Goal: Check status: Check status

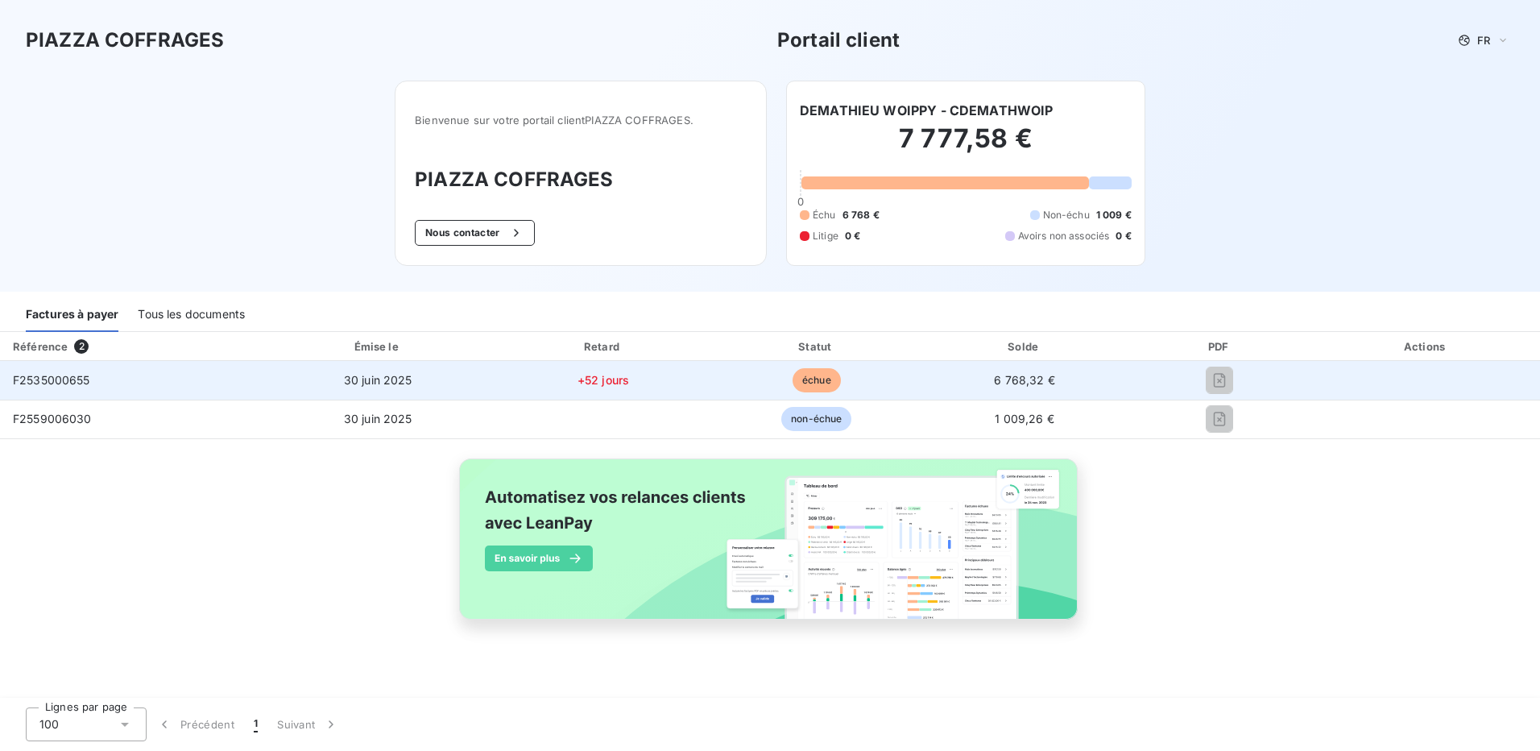
click at [77, 383] on span "F2535000655" at bounding box center [51, 380] width 77 height 14
click at [391, 378] on span "30 juin 2025" at bounding box center [378, 380] width 68 height 14
click at [815, 382] on span "échue" at bounding box center [817, 380] width 48 height 24
click at [1020, 379] on span "6 768,32 €" at bounding box center [1024, 380] width 61 height 14
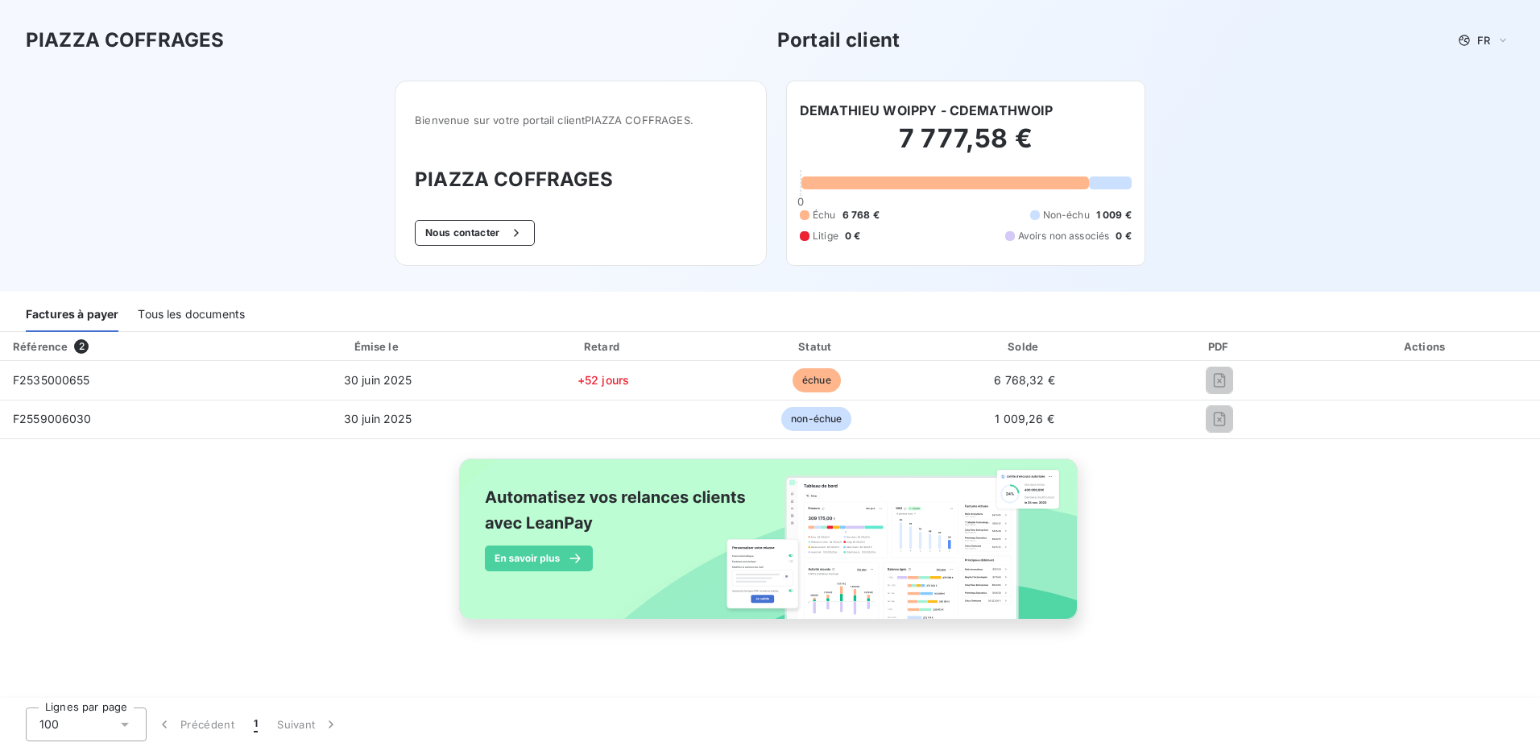
click at [779, 445] on div "Référence 2 Émise le Retard Statut Solde PDF Actions F2535000655 30 juin 2025 +…" at bounding box center [770, 494] width 1540 height 325
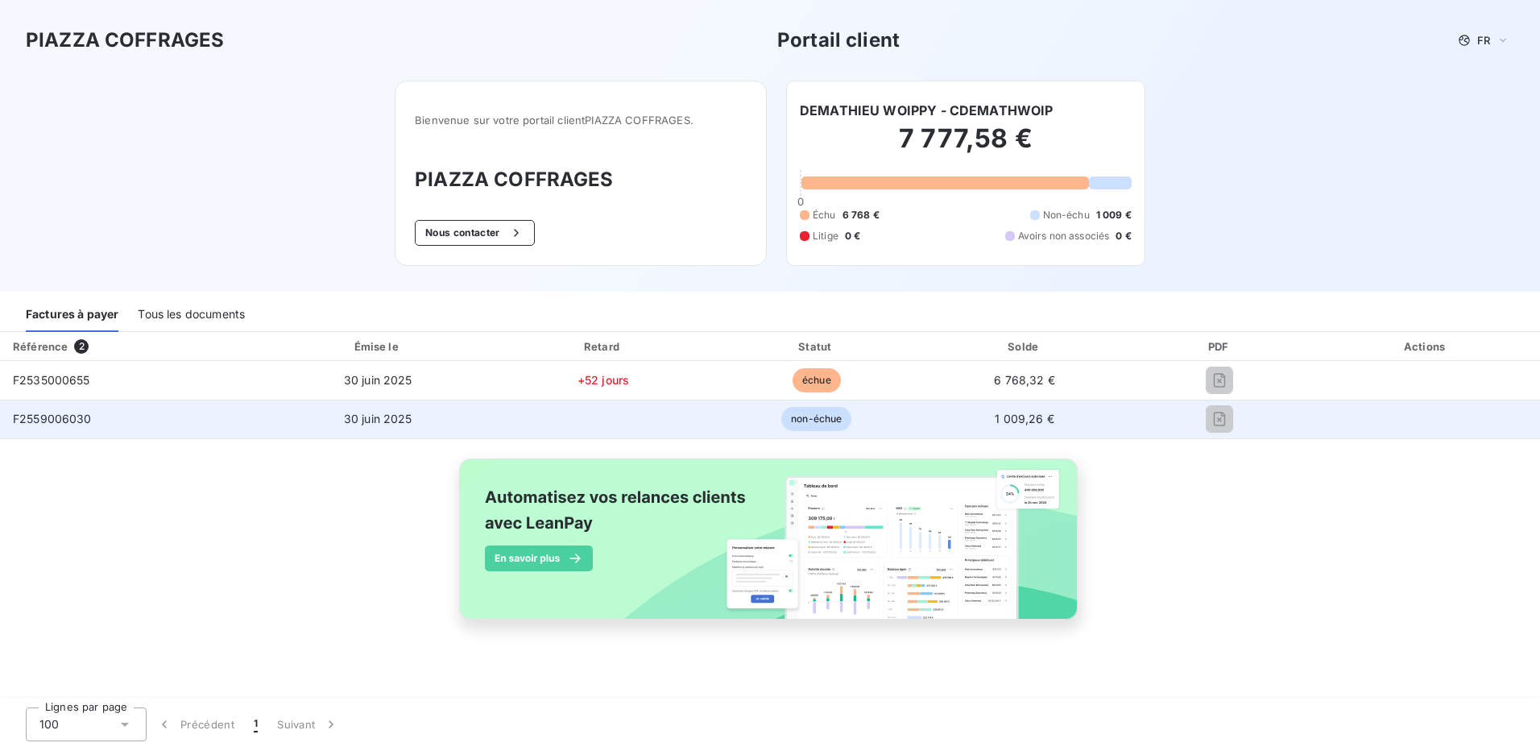
click at [77, 413] on td "F2559006030" at bounding box center [130, 419] width 260 height 39
click at [77, 413] on span "F2559006030" at bounding box center [52, 419] width 79 height 14
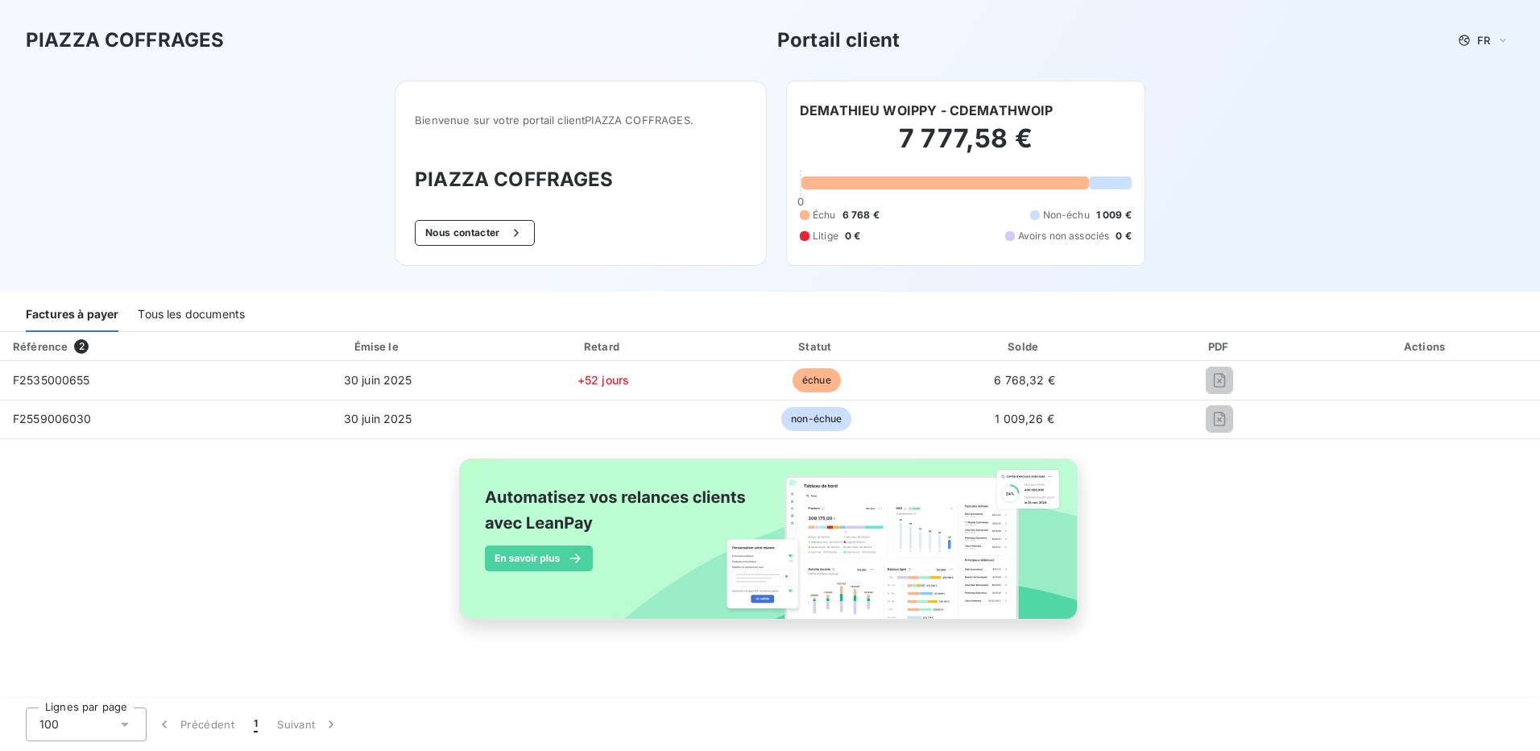
click at [199, 317] on div "Tous les documents" at bounding box center [191, 315] width 107 height 34
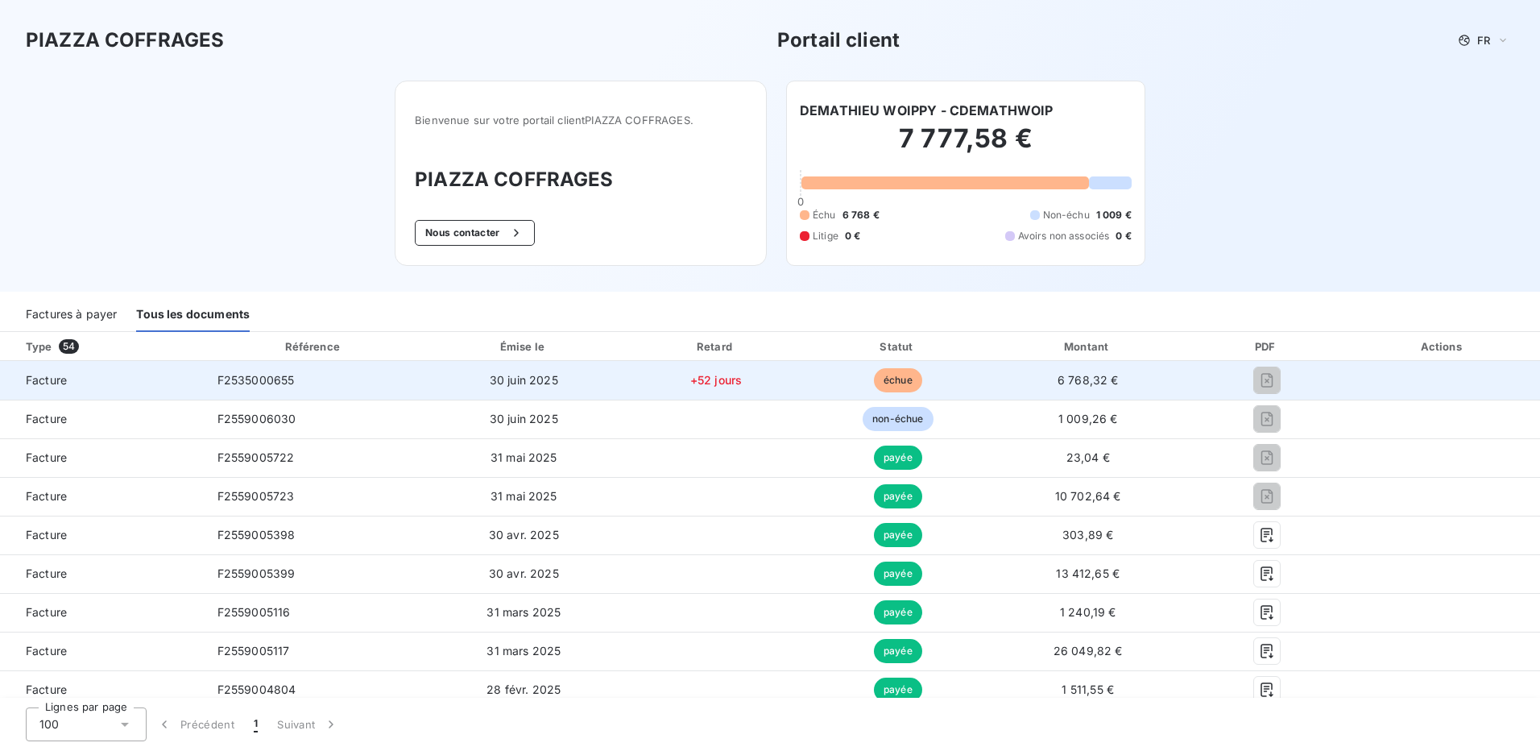
drag, startPoint x: 14, startPoint y: 386, endPoint x: 35, endPoint y: 381, distance: 21.5
click at [15, 384] on span "Facture" at bounding box center [102, 380] width 179 height 16
click at [35, 381] on span "Facture" at bounding box center [102, 380] width 179 height 16
click at [280, 380] on span "F2535000655" at bounding box center [255, 380] width 77 height 14
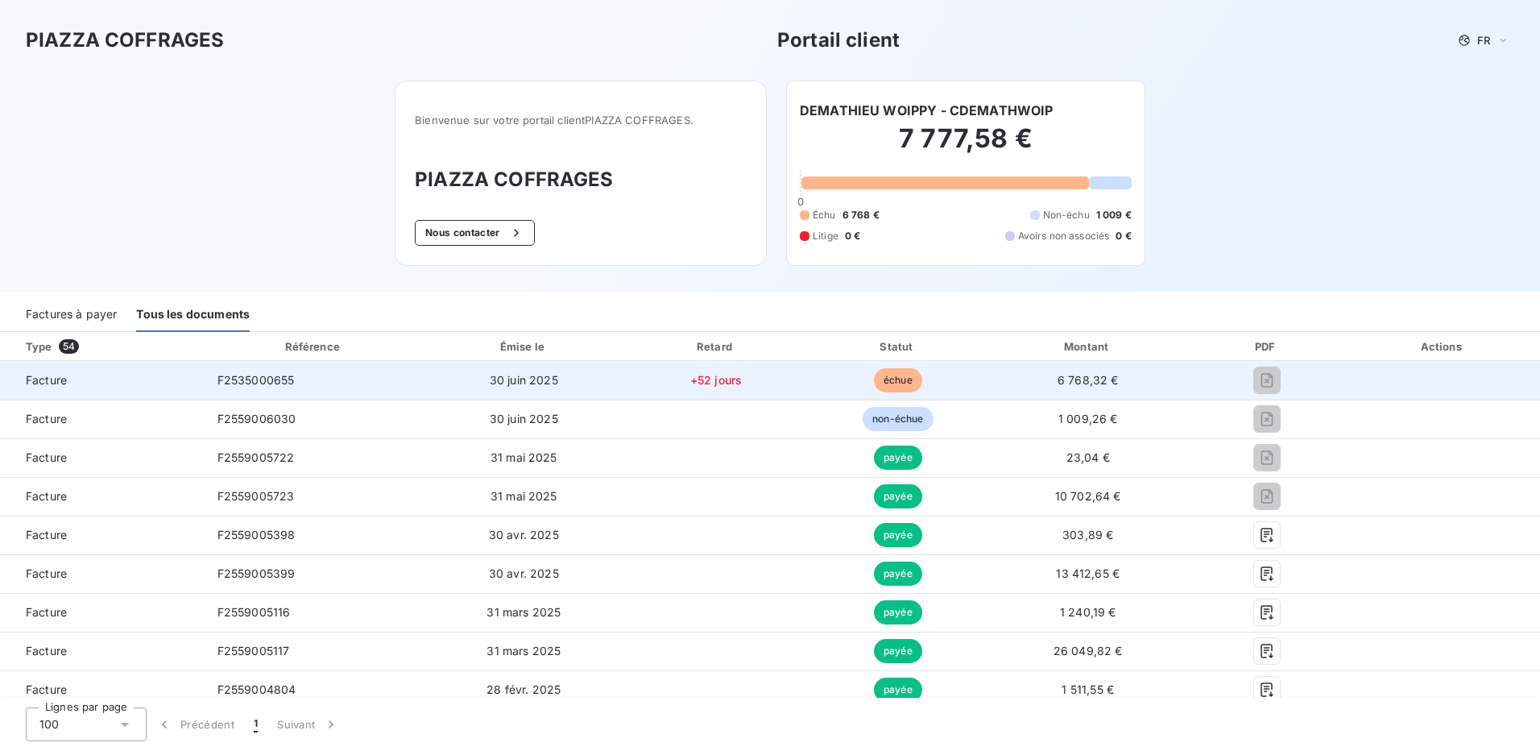
click at [1062, 381] on span "6 768,32 €" at bounding box center [1088, 380] width 61 height 14
click at [891, 375] on span "échue" at bounding box center [898, 380] width 48 height 24
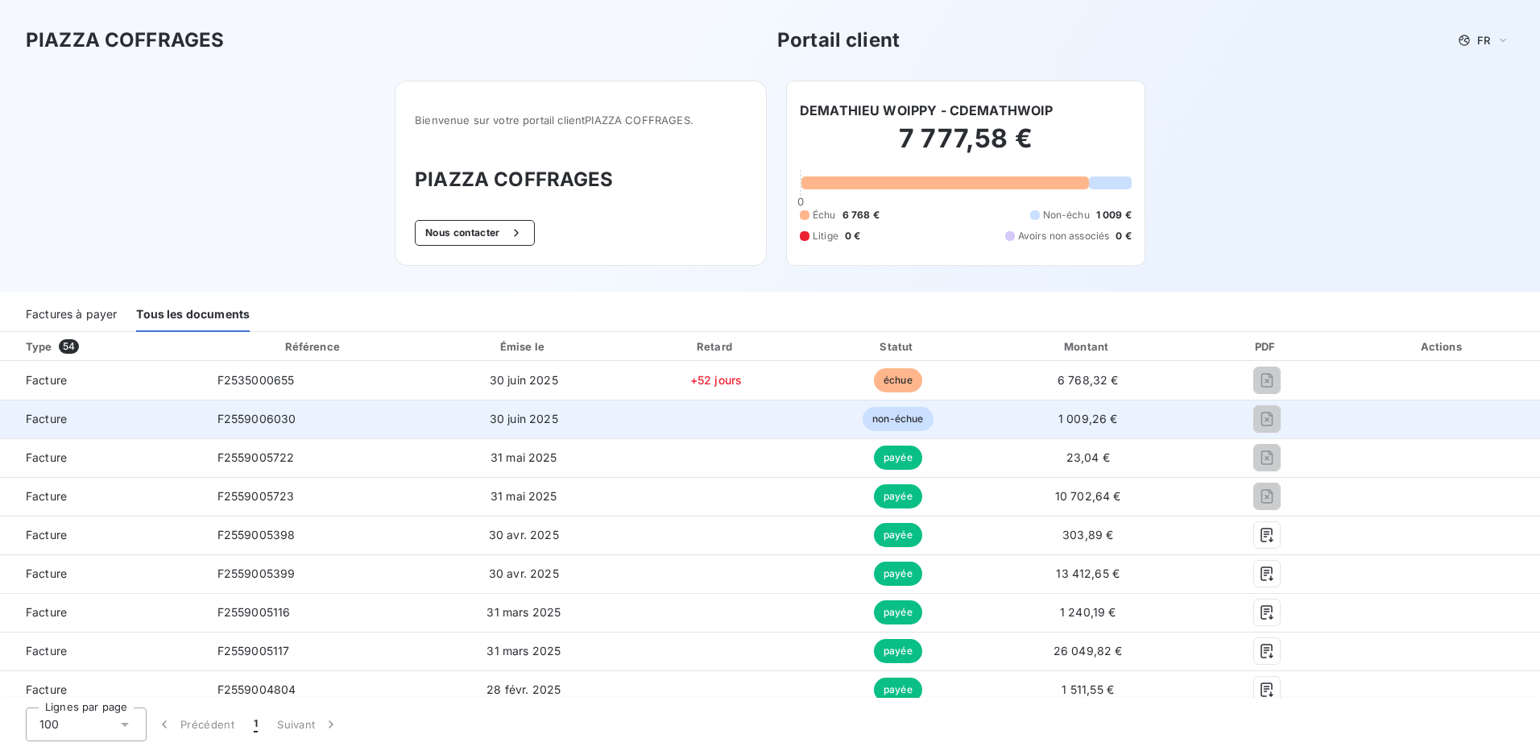
click at [272, 427] on td "F2559006030" at bounding box center [314, 419] width 219 height 39
